Goal: Information Seeking & Learning: Understand process/instructions

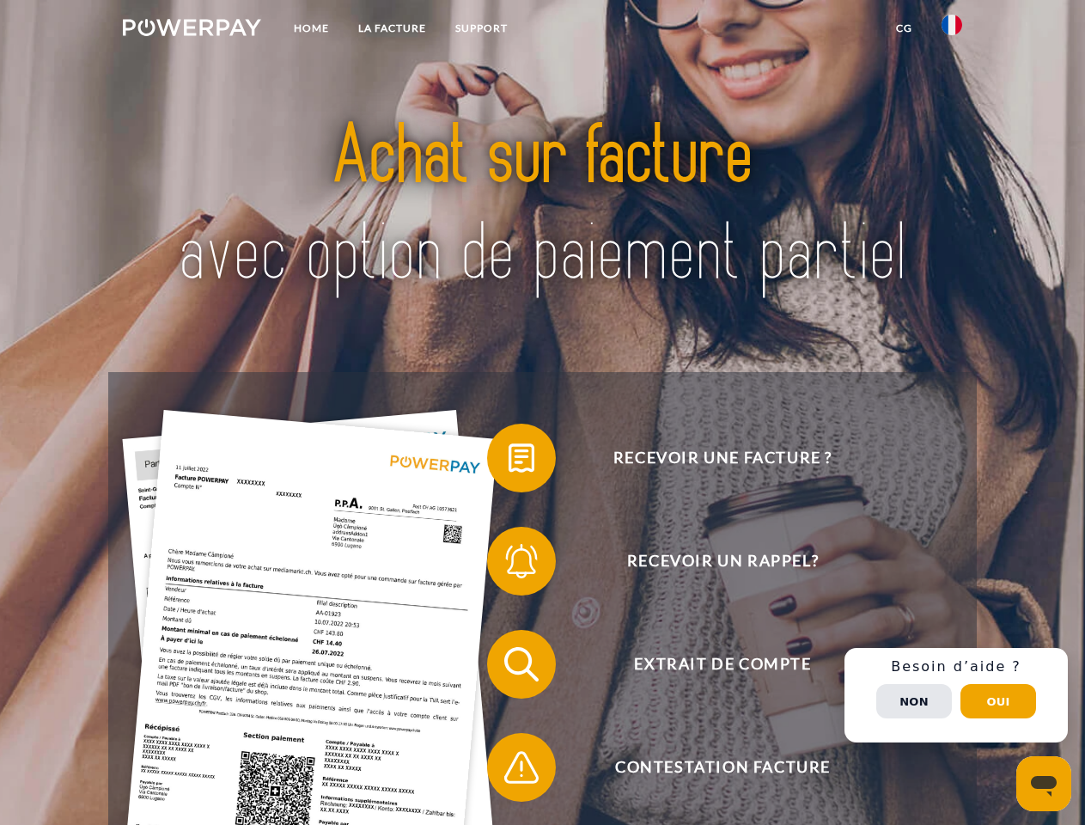
click at [192, 30] on img at bounding box center [192, 27] width 138 height 17
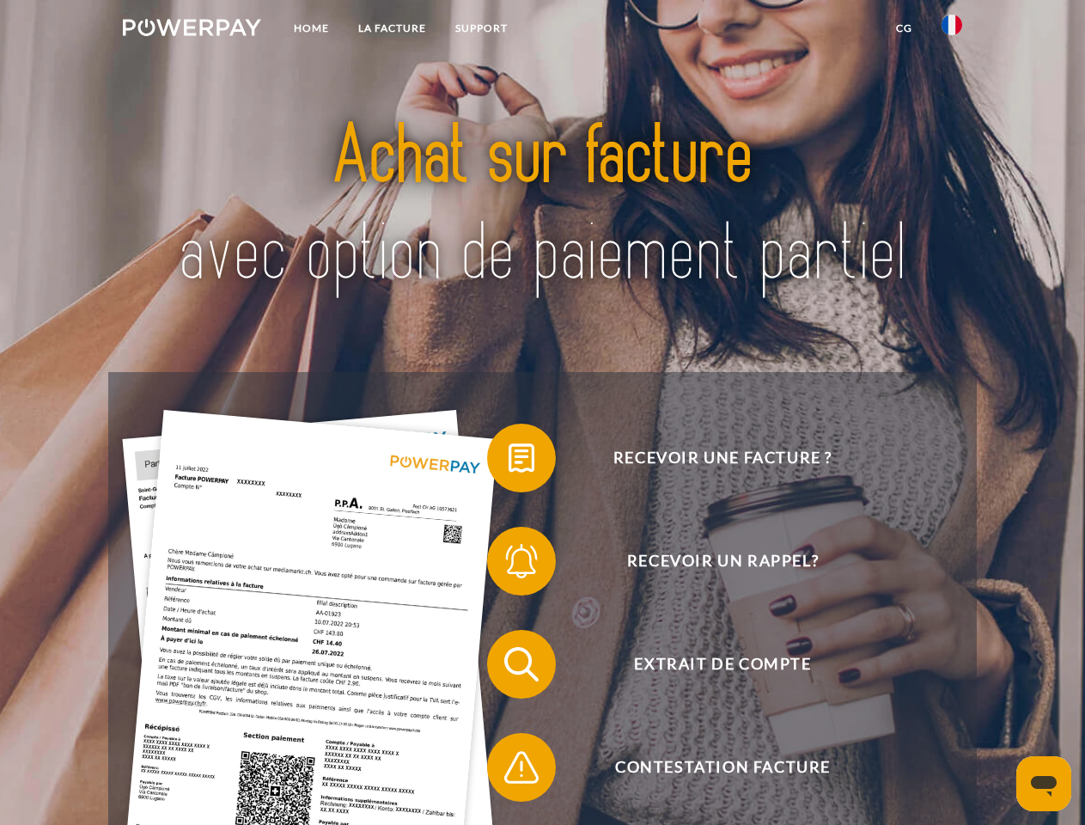
click at [952, 30] on img at bounding box center [952, 25] width 21 height 21
click at [904, 28] on link "CG" at bounding box center [905, 28] width 46 height 31
click at [509, 461] on span at bounding box center [496, 458] width 86 height 86
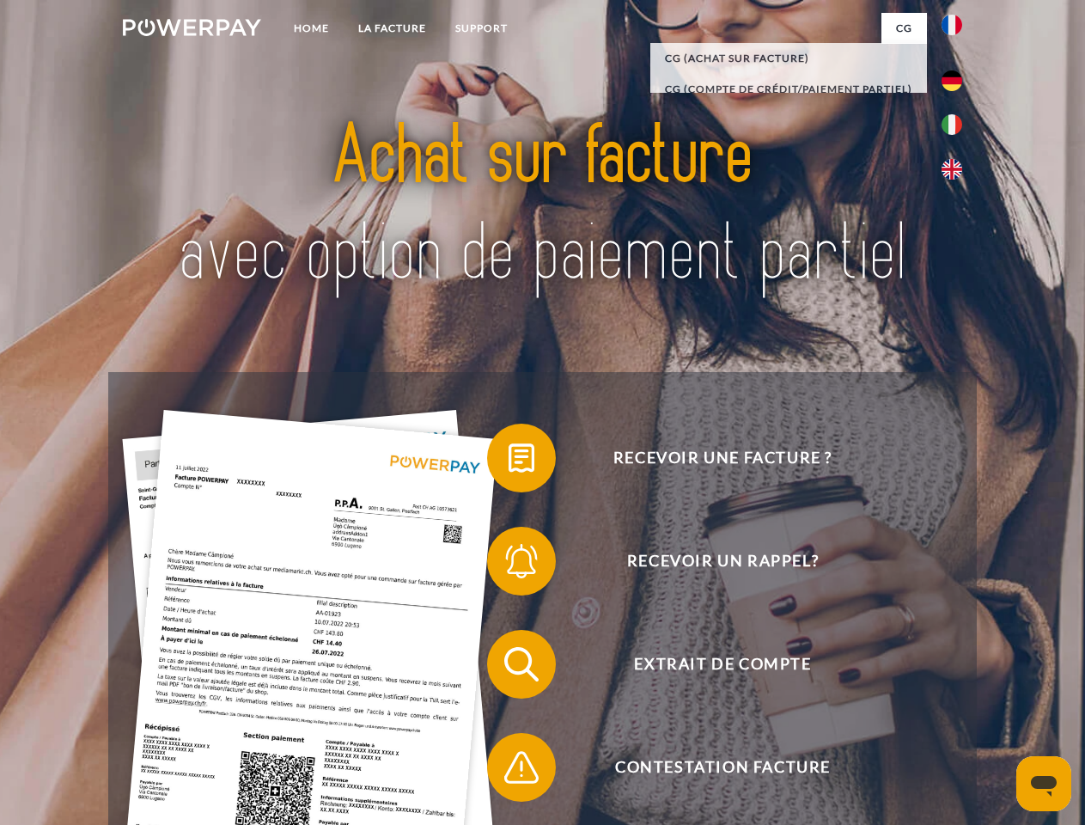
click at [509, 565] on span at bounding box center [496, 561] width 86 height 86
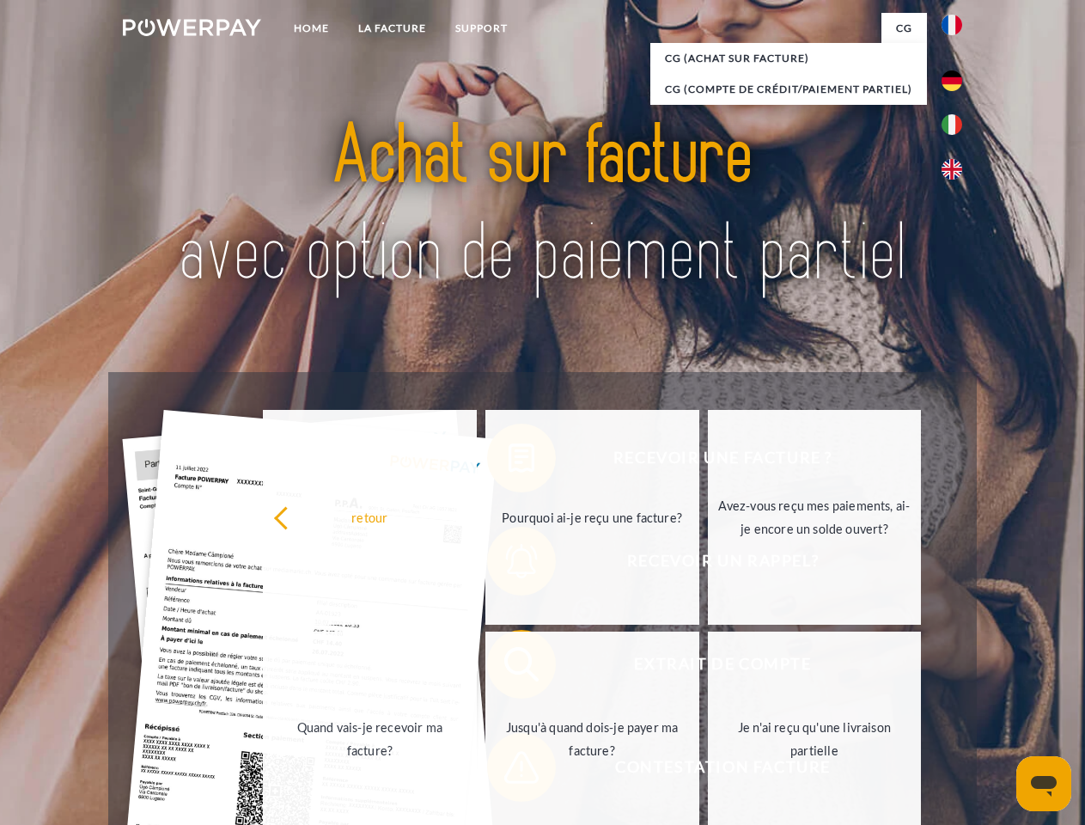
click at [509, 668] on link "Jusqu'à quand dois-je payer ma facture?" at bounding box center [592, 739] width 214 height 215
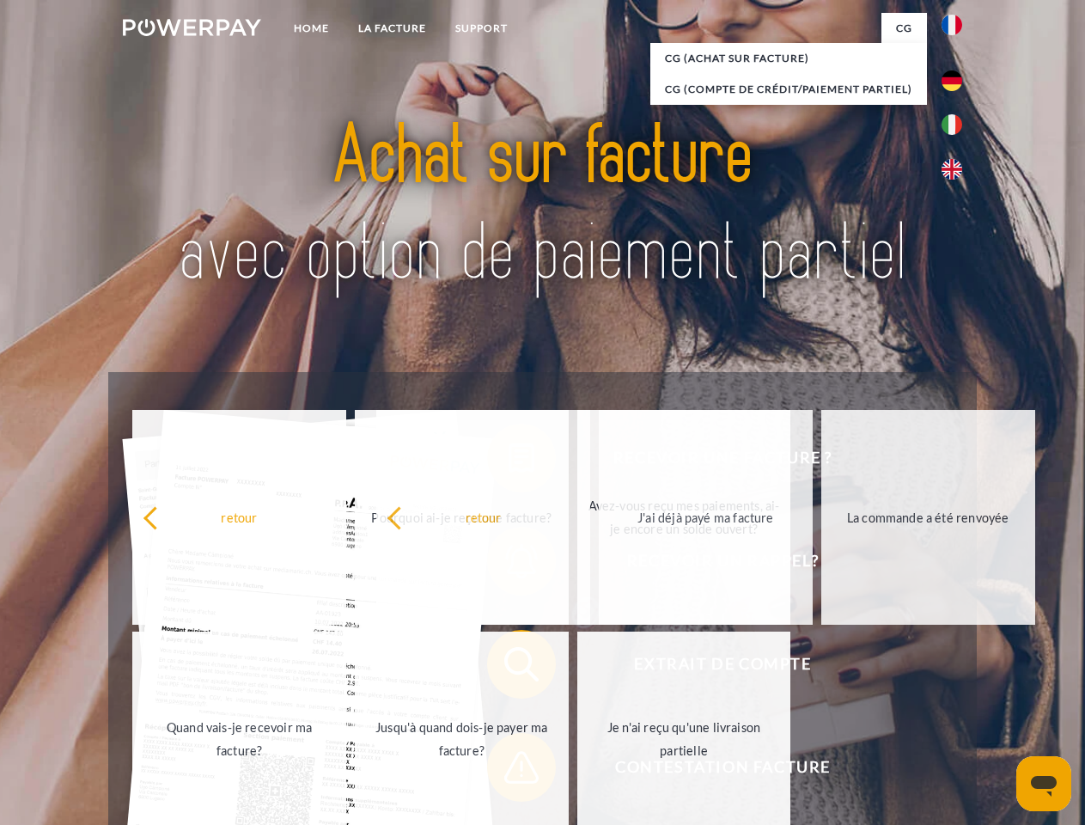
click at [509, 771] on span at bounding box center [496, 767] width 86 height 86
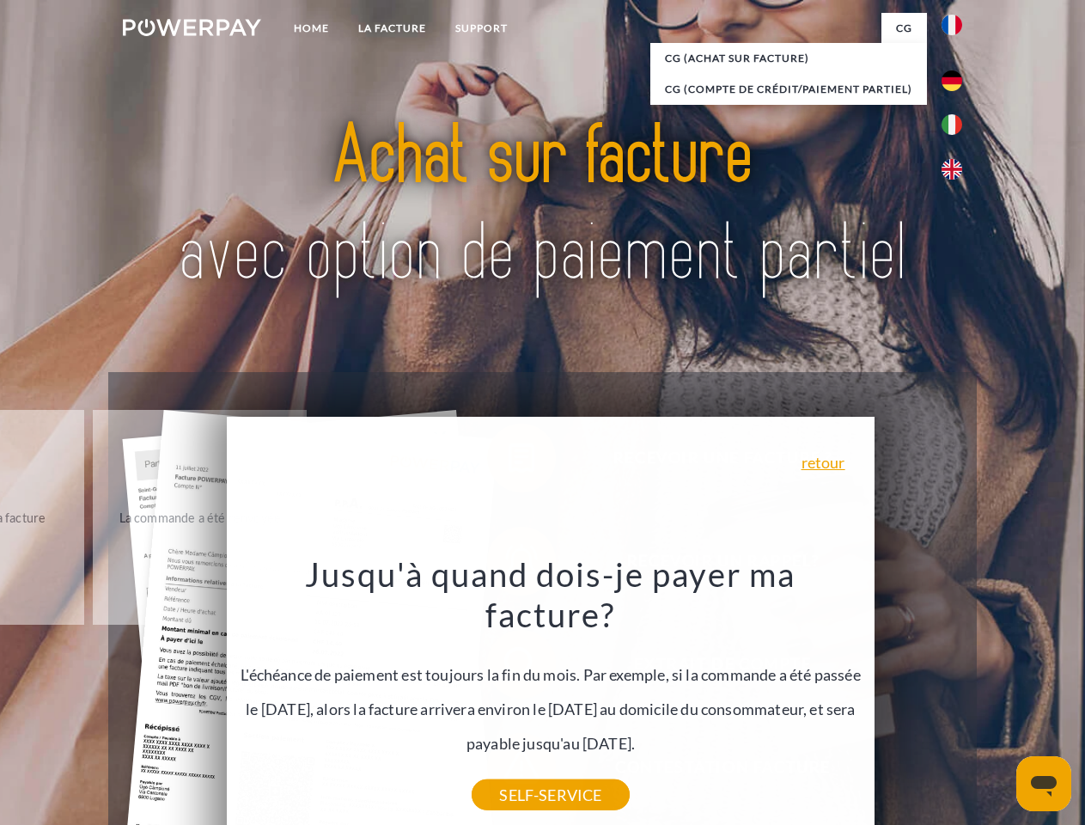
click at [956, 695] on div "Recevoir une facture ? Recevoir un rappel? Extrait de compte retour" at bounding box center [542, 715] width 868 height 687
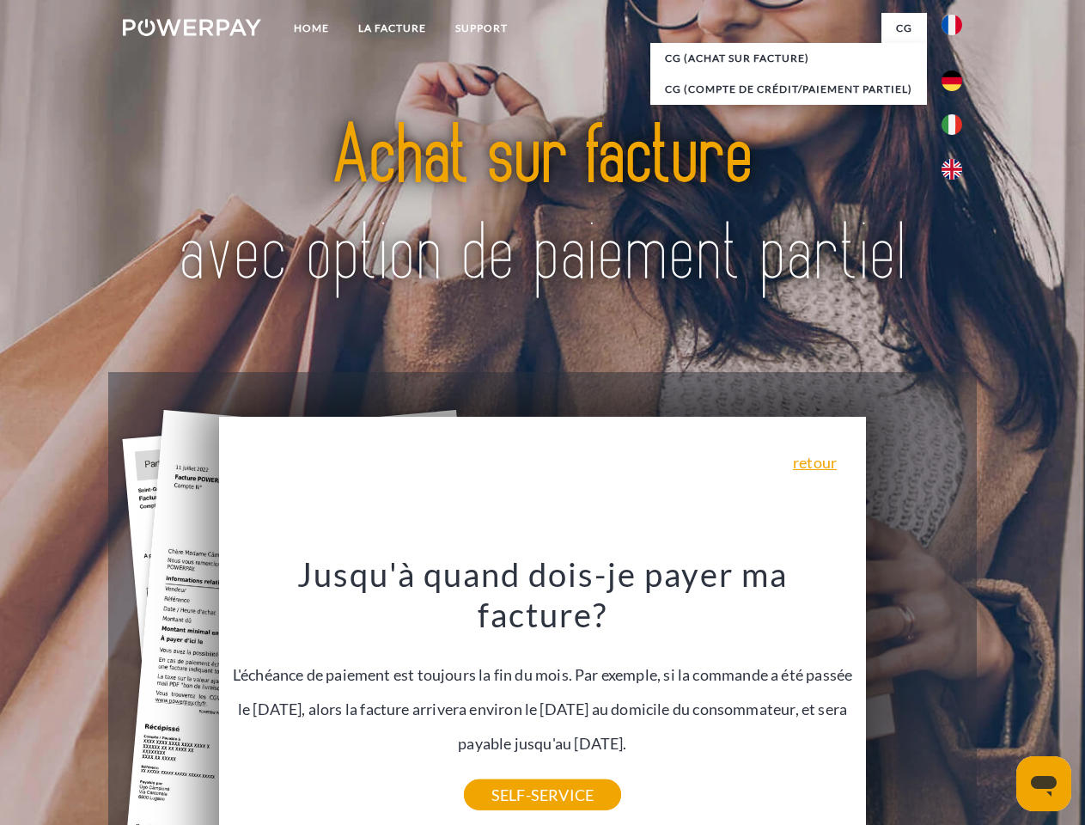
click at [914, 699] on span "Extrait de compte" at bounding box center [722, 664] width 421 height 69
click at [998, 701] on header "Home LA FACTURE Support" at bounding box center [542, 593] width 1085 height 1187
